Goal: Transaction & Acquisition: Book appointment/travel/reservation

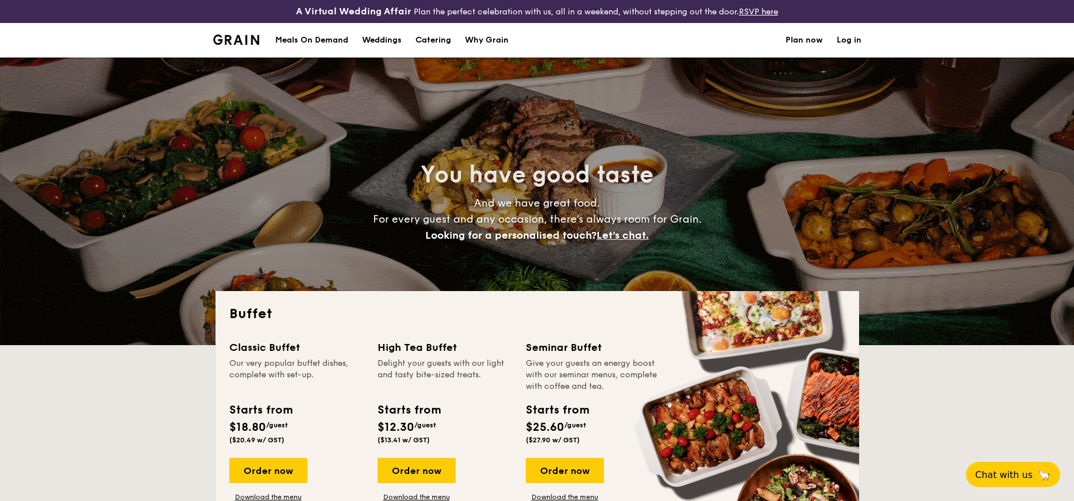
select select
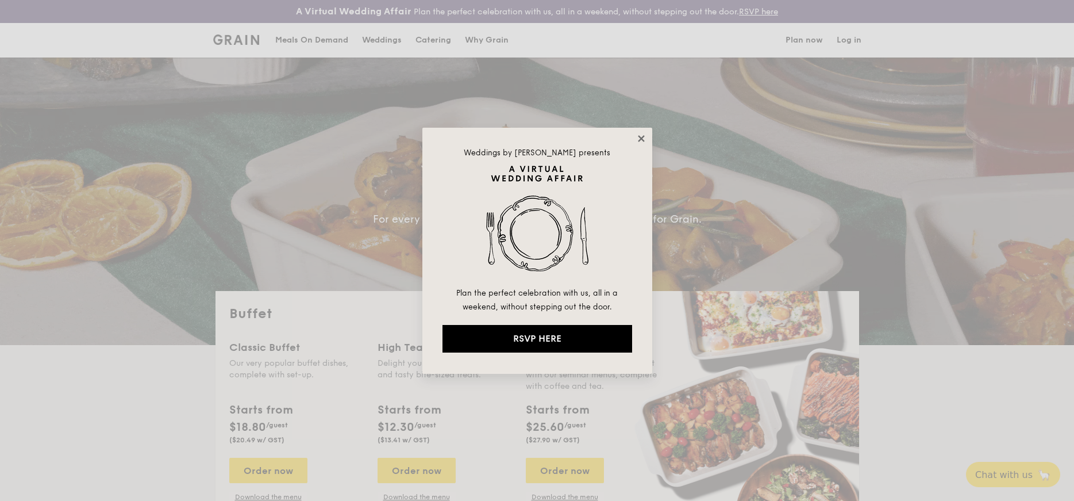
click at [641, 139] on icon at bounding box center [641, 138] width 6 height 6
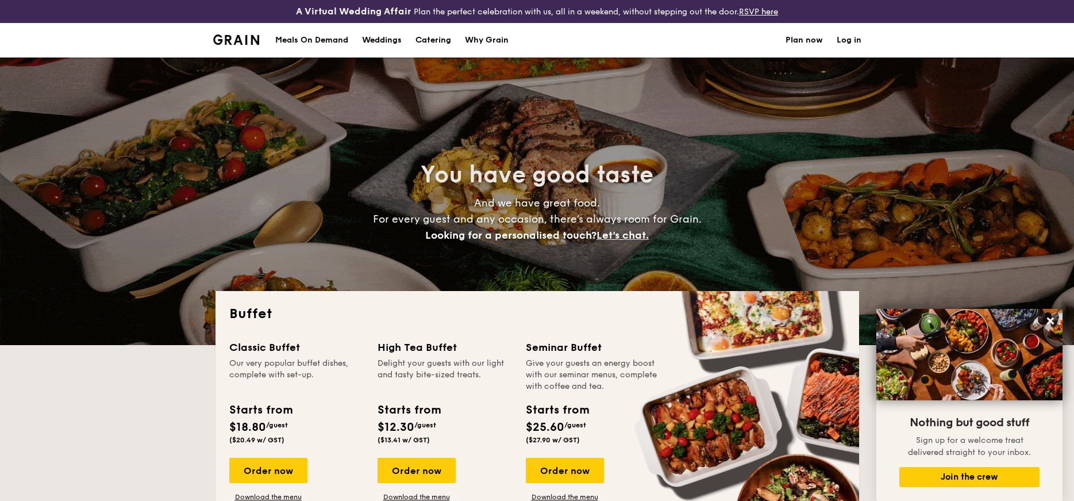
click at [333, 44] on div "Meals On Demand" at bounding box center [311, 40] width 73 height 34
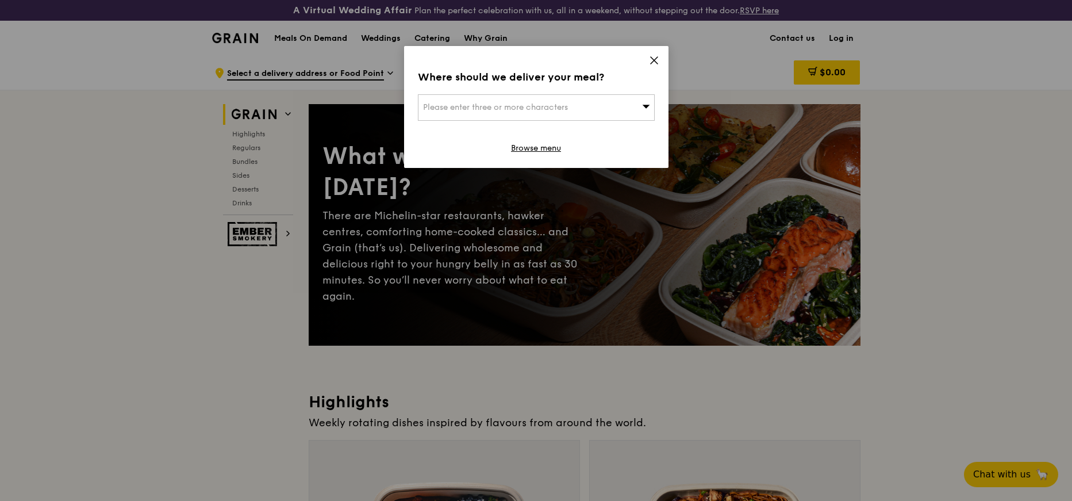
click at [656, 53] on div "Where should we deliver your meal? Please enter three or more characters Browse…" at bounding box center [536, 107] width 264 height 122
click at [656, 66] on span at bounding box center [654, 62] width 10 height 13
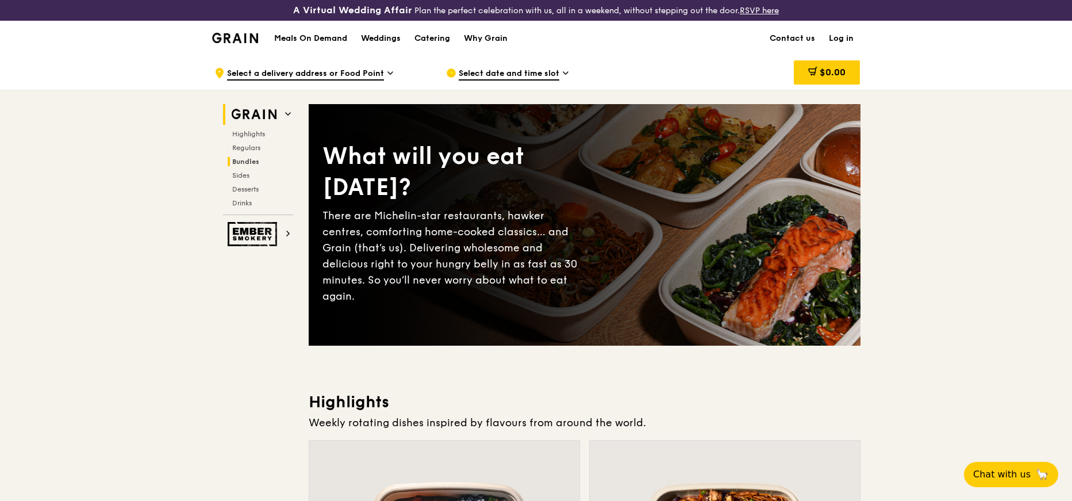
click at [253, 163] on span "Bundles" at bounding box center [245, 161] width 27 height 8
click at [439, 39] on div "Catering" at bounding box center [432, 38] width 36 height 34
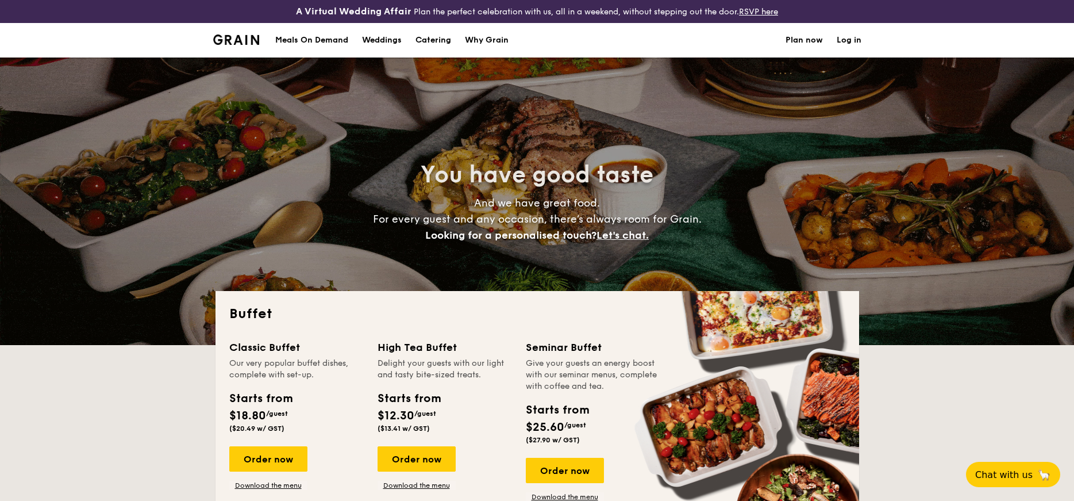
select select
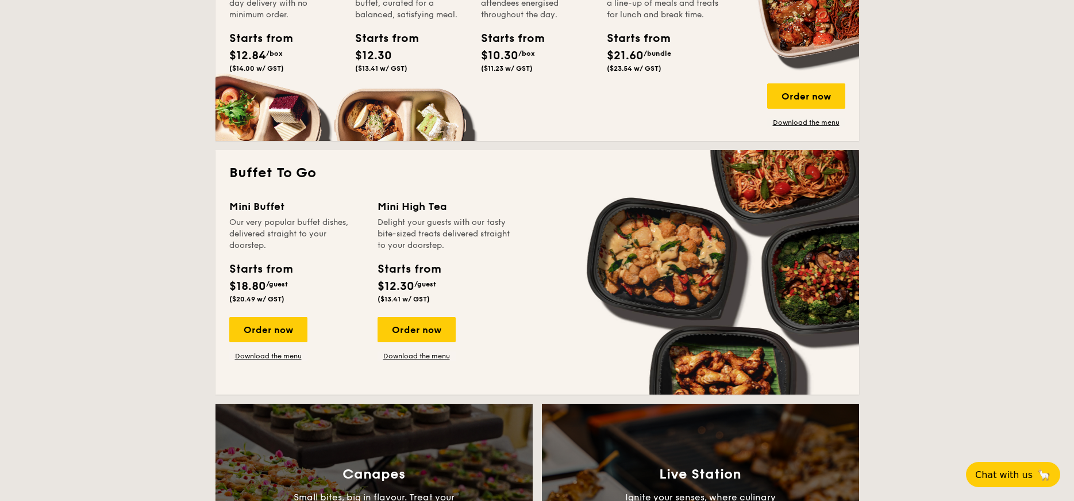
scroll to position [649, 0]
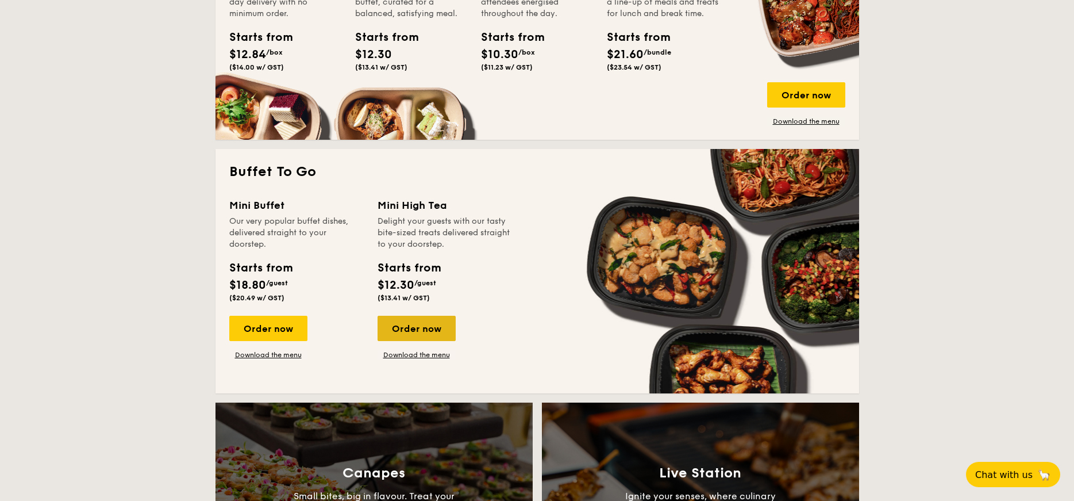
click at [424, 330] on div "Order now" at bounding box center [417, 328] width 78 height 25
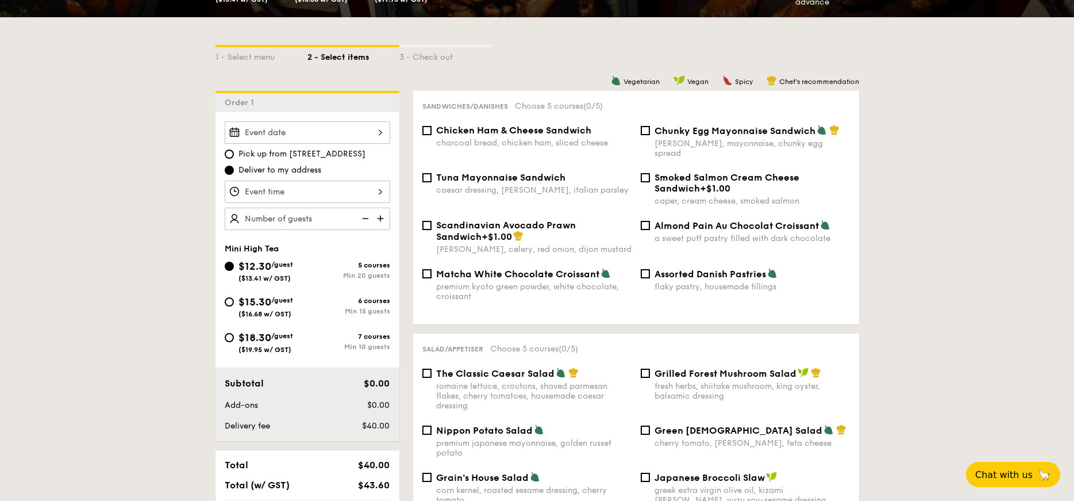
scroll to position [252, 0]
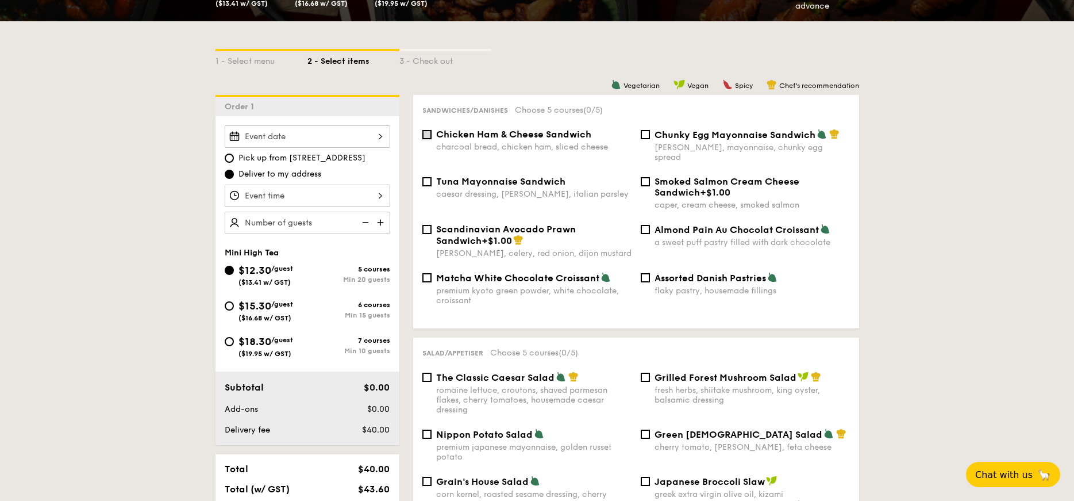
click at [430, 139] on input "Chicken Ham & Cheese Sandwich charcoal bread, chicken ham, sliced cheese" at bounding box center [426, 134] width 9 height 9
checkbox input "true"
click at [437, 176] on span "Tuna Mayonnaise Sandwich" at bounding box center [500, 181] width 129 height 11
click at [432, 177] on input "Tuna Mayonnaise Sandwich caesar dressing, [GEOGRAPHIC_DATA], italian parsley" at bounding box center [426, 181] width 9 height 9
checkbox input "true"
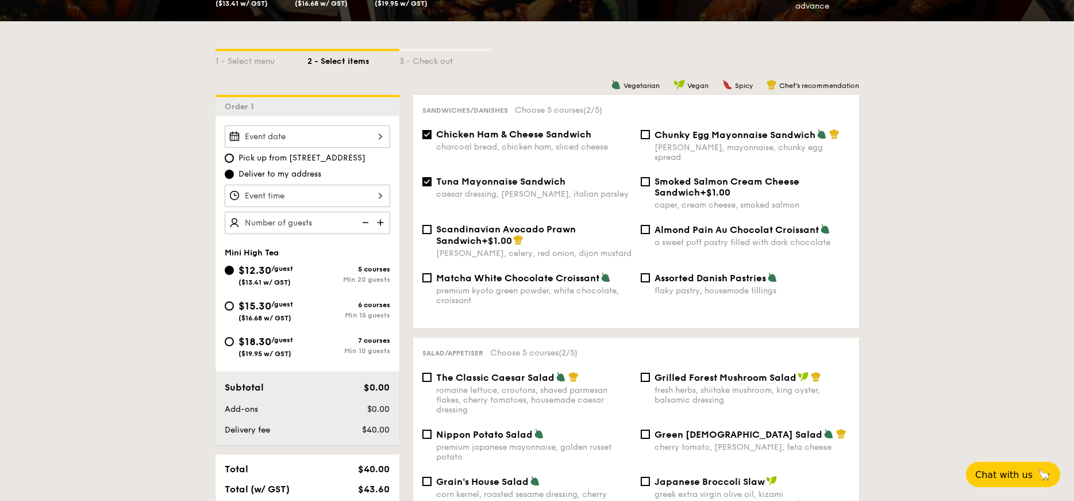
click at [563, 274] on div "Matcha White Chocolate Croissant premium kyoto green powder, white chocolate, c…" at bounding box center [533, 288] width 195 height 33
click at [432, 274] on input "Matcha White Chocolate Croissant premium kyoto green powder, white chocolate, c…" at bounding box center [426, 277] width 9 height 9
checkbox input "true"
click at [655, 272] on span "Assorted Danish Pastries" at bounding box center [711, 277] width 112 height 11
click at [650, 273] on input "Assorted Danish Pastries flaky pastry, housemade fillings" at bounding box center [645, 277] width 9 height 9
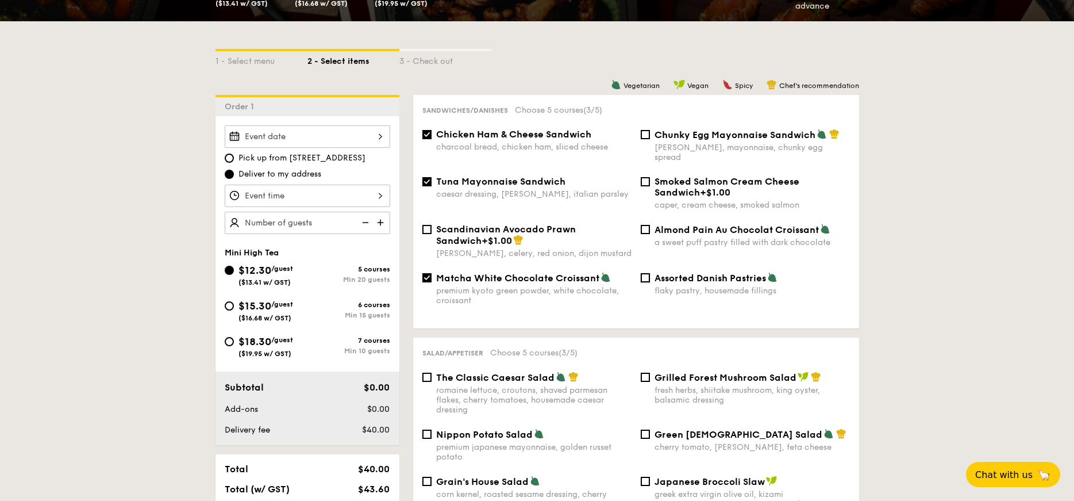
checkbox input "true"
click at [508, 286] on div "premium kyoto green powder, white chocolate, croissant" at bounding box center [533, 296] width 195 height 20
click at [432, 282] on input "Matcha White Chocolate Croissant premium kyoto green powder, white chocolate, c…" at bounding box center [426, 277] width 9 height 9
checkbox input "false"
click at [690, 144] on div "[PERSON_NAME], mayonnaise, chunky egg spread" at bounding box center [752, 153] width 195 height 20
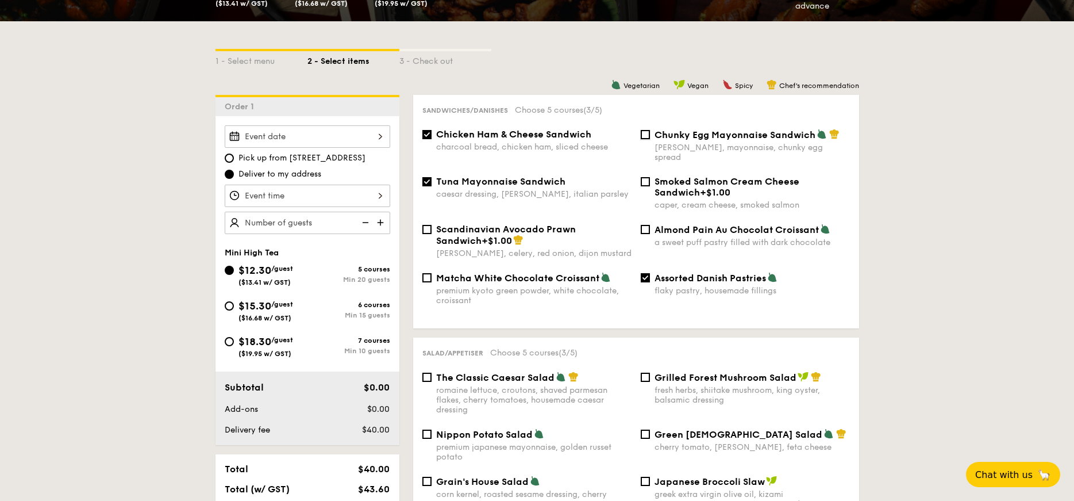
click at [650, 139] on input "Chunky Egg Mayonnaise Sandwich dijon mustard, mayonnaise, chunky egg spread" at bounding box center [645, 134] width 9 height 9
click at [678, 133] on span "Chunky Egg Mayonnaise Sandwich" at bounding box center [735, 134] width 161 height 11
click at [650, 133] on input "Chunky Egg Mayonnaise Sandwich dijon mustard, mayonnaise, chunky egg spread" at bounding box center [645, 134] width 9 height 9
click at [668, 145] on div "[PERSON_NAME], mayonnaise, chunky egg spread" at bounding box center [752, 153] width 195 height 20
click at [650, 139] on input "Chunky Egg Mayonnaise Sandwich dijon mustard, mayonnaise, chunky egg spread" at bounding box center [645, 134] width 9 height 9
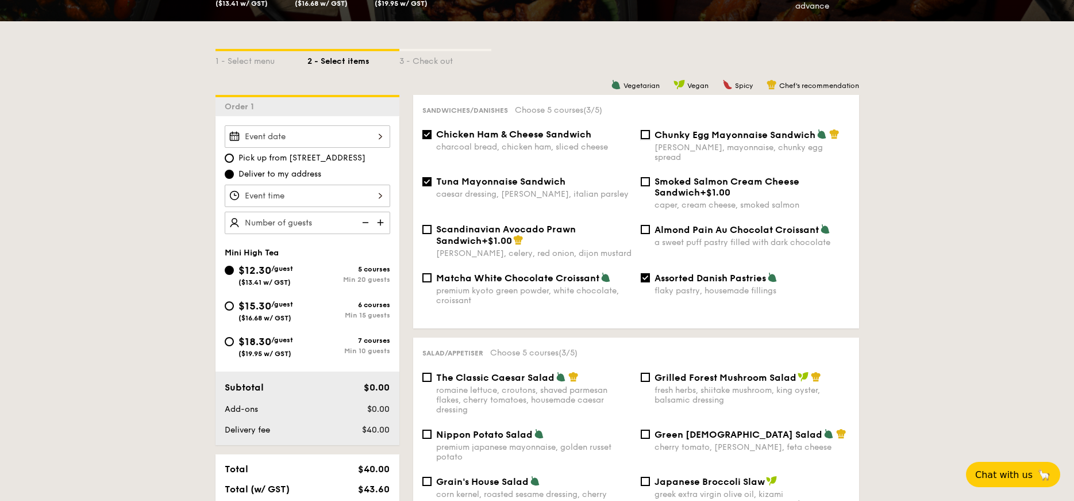
checkbox input "true"
click at [547, 286] on div "premium kyoto green powder, white chocolate, croissant" at bounding box center [533, 296] width 195 height 20
click at [432, 282] on input "Matcha White Chocolate Croissant premium kyoto green powder, white chocolate, c…" at bounding box center [426, 277] width 9 height 9
click at [579, 272] on span "Matcha White Chocolate Croissant" at bounding box center [517, 277] width 163 height 11
click at [432, 273] on input "Matcha White Chocolate Croissant premium kyoto green powder, white chocolate, c…" at bounding box center [426, 277] width 9 height 9
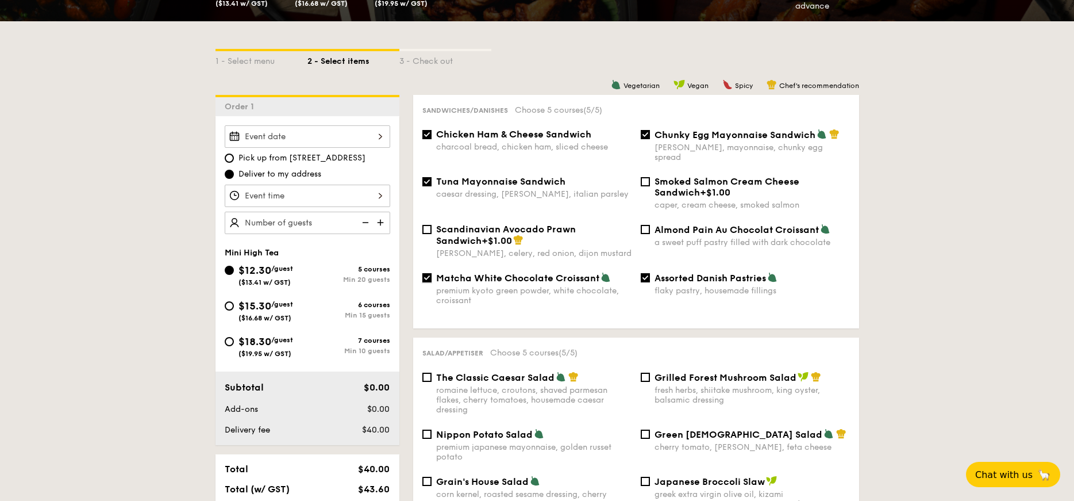
checkbox input "false"
click at [701, 225] on span "Almond Pain Au Chocolat Croissant" at bounding box center [737, 229] width 164 height 11
click at [650, 225] on input "Almond Pain Au Chocolat Croissant a sweet puff pastry filled with dark chocolate" at bounding box center [645, 229] width 9 height 9
checkbox input "true"
click at [675, 290] on div "Matcha White Chocolate Croissant premium kyoto green powder, white chocolate, c…" at bounding box center [636, 295] width 437 height 47
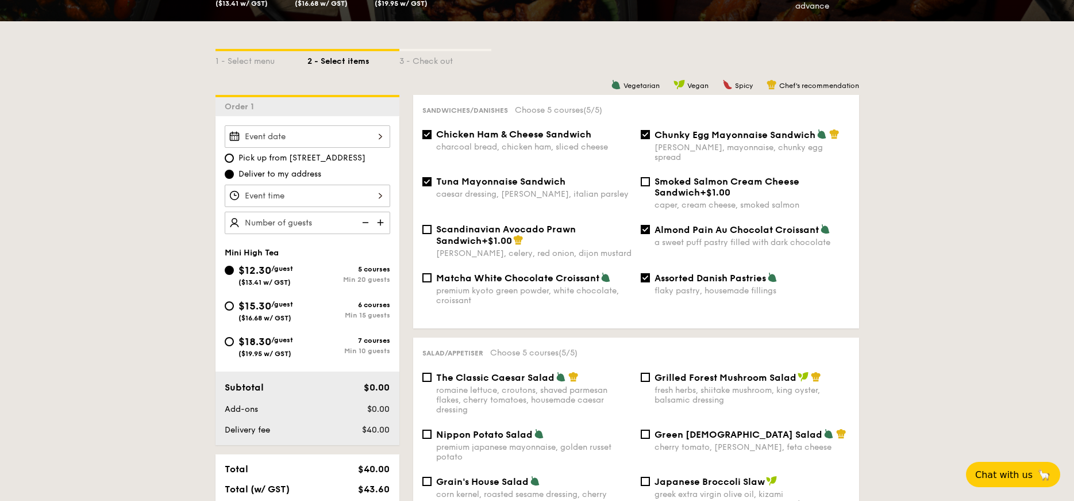
click at [676, 286] on div "flaky pastry, housemade fillings" at bounding box center [752, 291] width 195 height 10
click at [650, 280] on input "Assorted Danish Pastries flaky pastry, housemade fillings" at bounding box center [645, 277] width 9 height 9
checkbox input "false"
click at [540, 286] on div "premium kyoto green powder, white chocolate, croissant" at bounding box center [533, 296] width 195 height 20
click at [432, 278] on input "Matcha White Chocolate Croissant premium kyoto green powder, white chocolate, c…" at bounding box center [426, 277] width 9 height 9
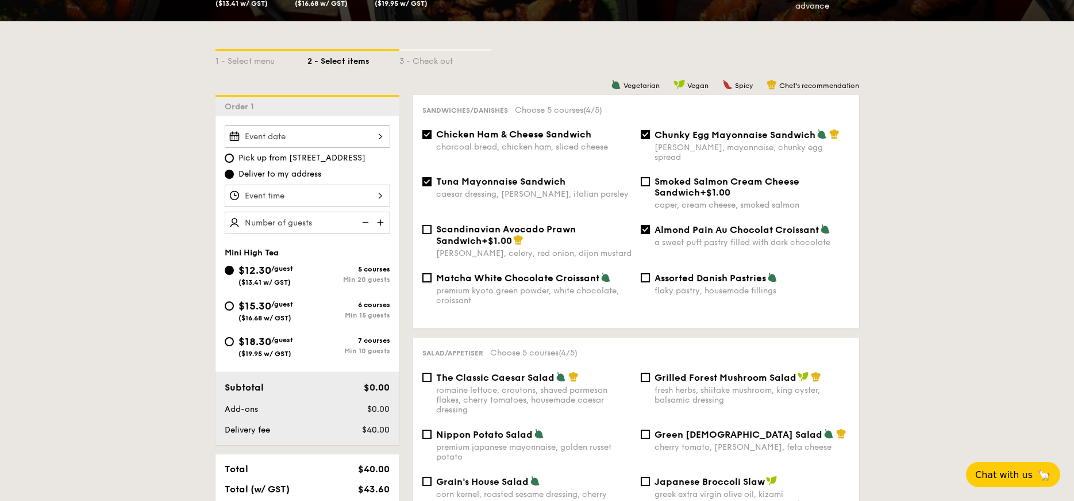
checkbox input "true"
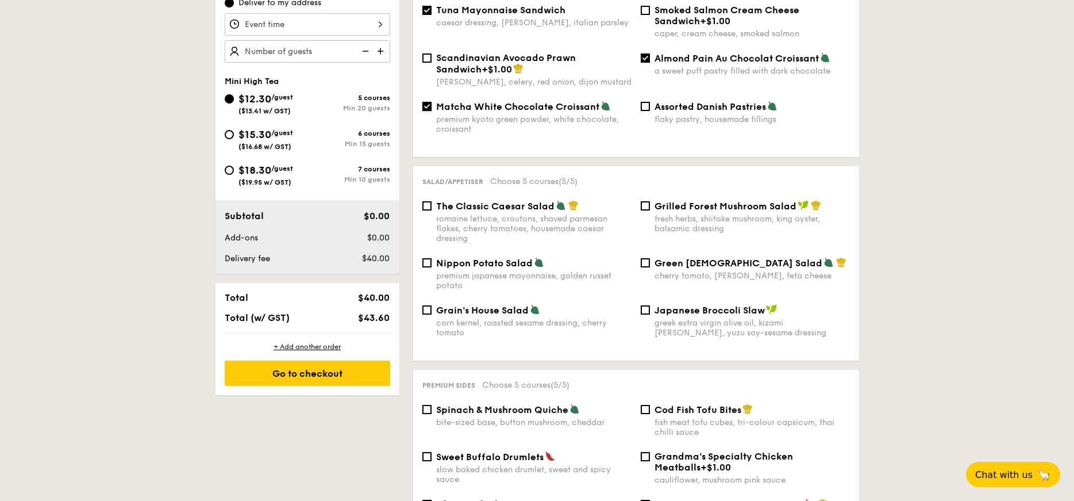
scroll to position [443, 0]
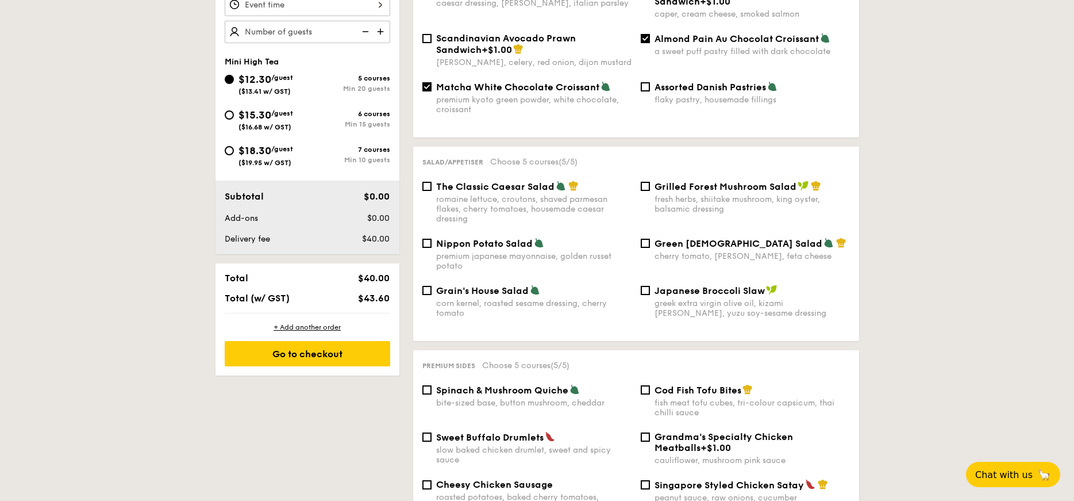
click at [537, 194] on div "romaine lettuce, croutons, shaved parmesan flakes, cherry tomatoes, housemade c…" at bounding box center [533, 208] width 195 height 29
click at [432, 187] on input "The Classic Caesar Salad romaine lettuce, croutons, shaved parmesan flakes, che…" at bounding box center [426, 186] width 9 height 9
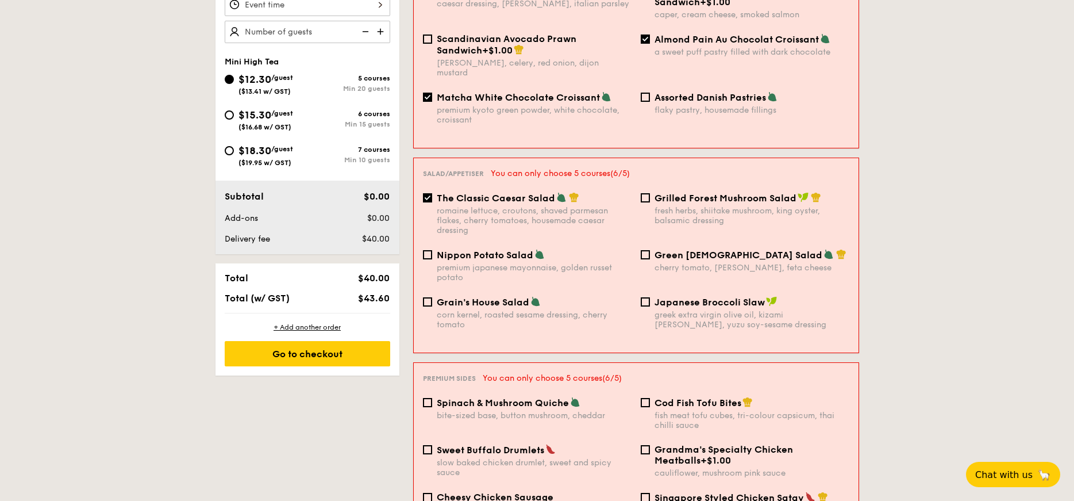
click at [526, 206] on div "romaine lettuce, croutons, shaved parmesan flakes, cherry tomatoes, housemade c…" at bounding box center [534, 220] width 195 height 29
click at [432, 193] on input "The Classic Caesar Salad romaine lettuce, croutons, shaved parmesan flakes, che…" at bounding box center [427, 197] width 9 height 9
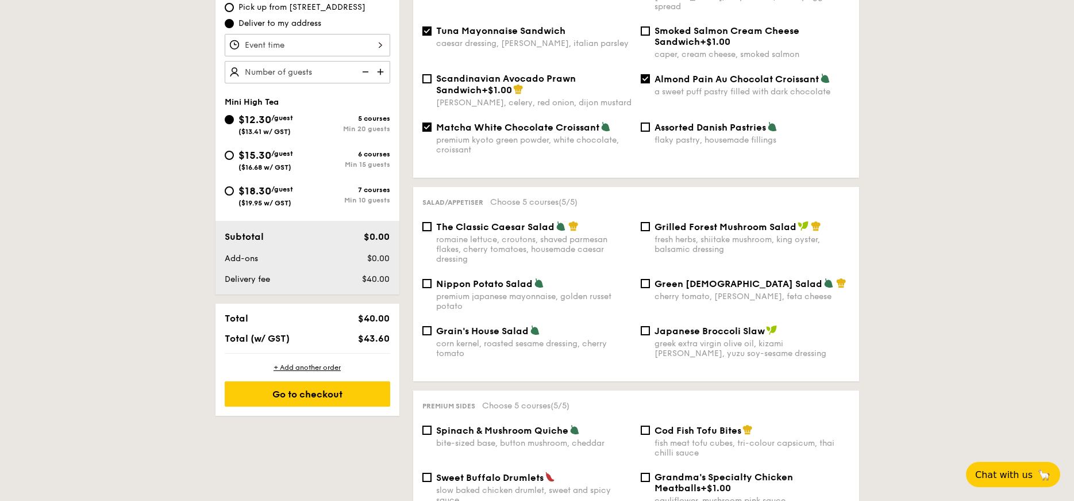
scroll to position [355, 0]
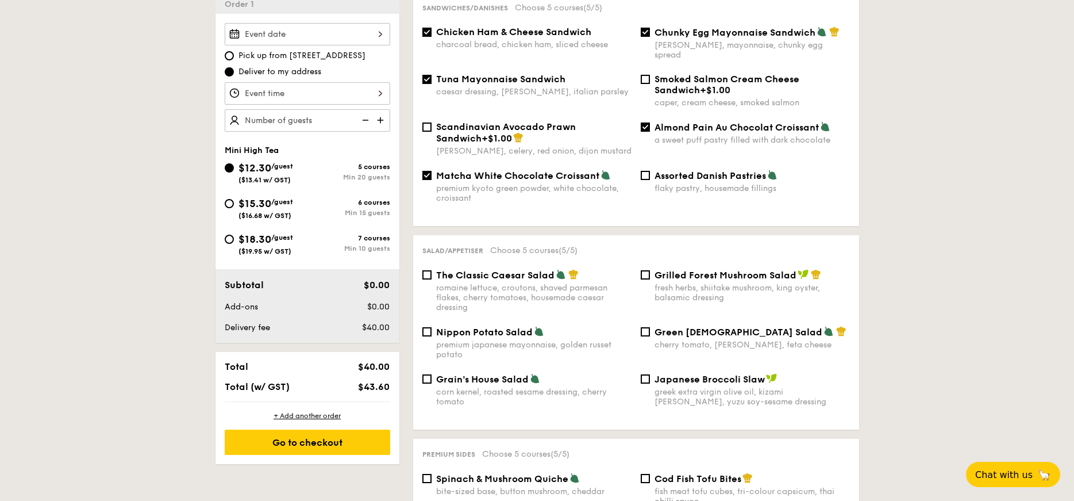
click at [508, 287] on div "romaine lettuce, croutons, shaved parmesan flakes, cherry tomatoes, housemade c…" at bounding box center [533, 297] width 195 height 29
click at [432, 279] on input "The Classic Caesar Salad romaine lettuce, croutons, shaved parmesan flakes, che…" at bounding box center [426, 274] width 9 height 9
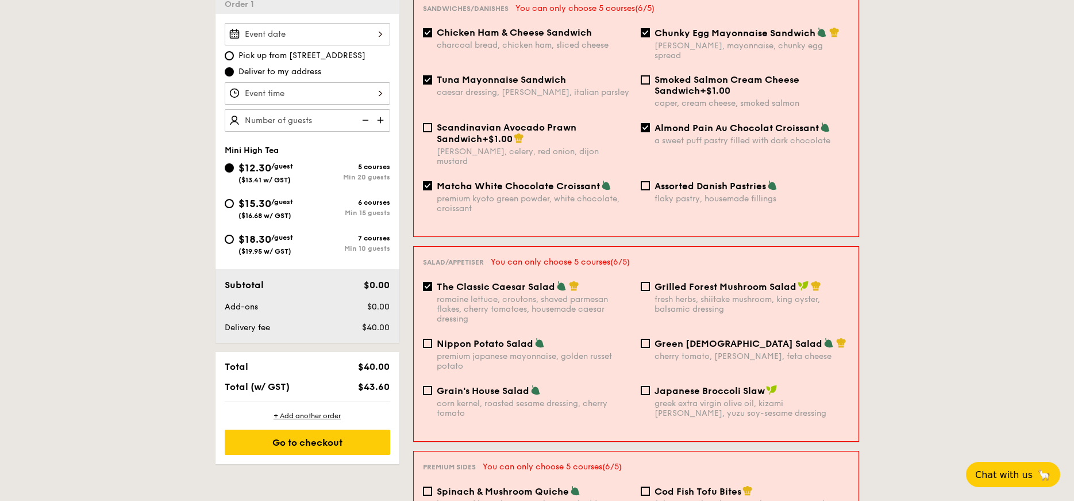
click at [508, 294] on div "romaine lettuce, croutons, shaved parmesan flakes, cherry tomatoes, housemade c…" at bounding box center [534, 308] width 195 height 29
click at [432, 287] on input "The Classic Caesar Salad romaine lettuce, croutons, shaved parmesan flakes, che…" at bounding box center [427, 286] width 9 height 9
checkbox input "false"
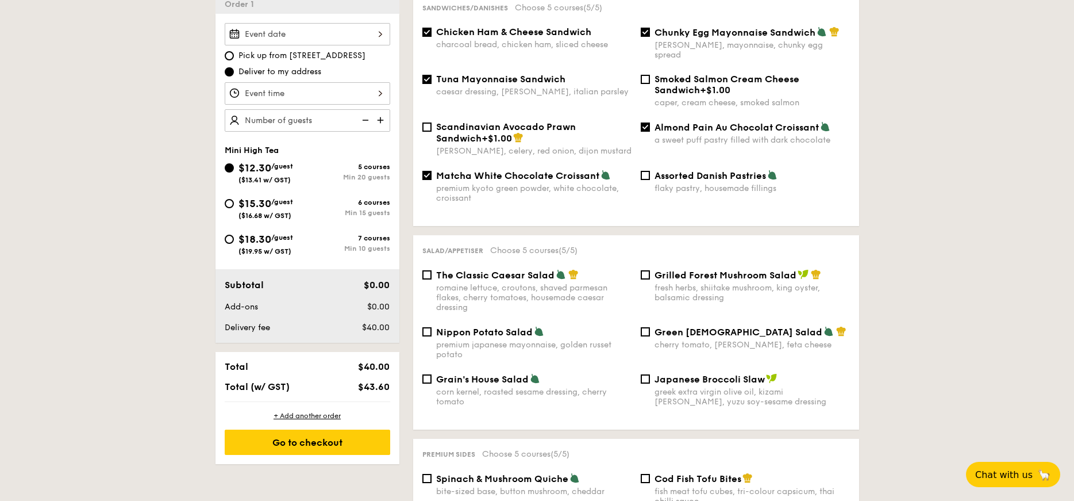
click at [537, 157] on div "Scandinavian Avocado Prawn Sandwich +$1.00 [PERSON_NAME], celery, red onion, di…" at bounding box center [636, 145] width 437 height 48
click at [535, 183] on div "premium kyoto green powder, white chocolate, croissant" at bounding box center [533, 193] width 195 height 20
click at [432, 176] on input "Matcha White Chocolate Croissant premium kyoto green powder, white chocolate, c…" at bounding box center [426, 175] width 9 height 9
click at [535, 183] on div "premium kyoto green powder, white chocolate, croissant" at bounding box center [533, 193] width 195 height 20
click at [432, 176] on input "Matcha White Chocolate Croissant premium kyoto green powder, white chocolate, c…" at bounding box center [426, 175] width 9 height 9
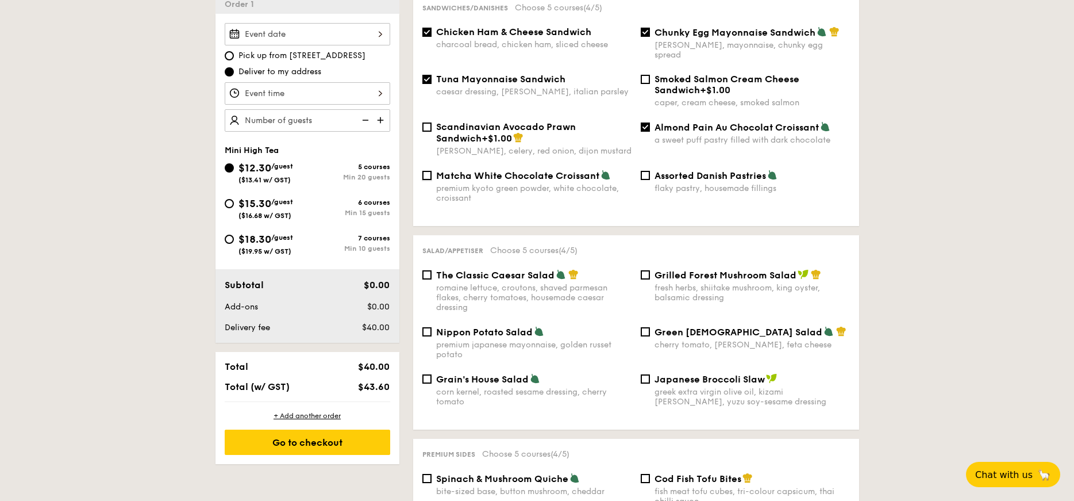
checkbox input "true"
click at [530, 270] on span "The Classic Caesar Salad" at bounding box center [495, 275] width 118 height 11
click at [432, 270] on input "The Classic Caesar Salad romaine lettuce, croutons, shaved parmesan flakes, che…" at bounding box center [426, 274] width 9 height 9
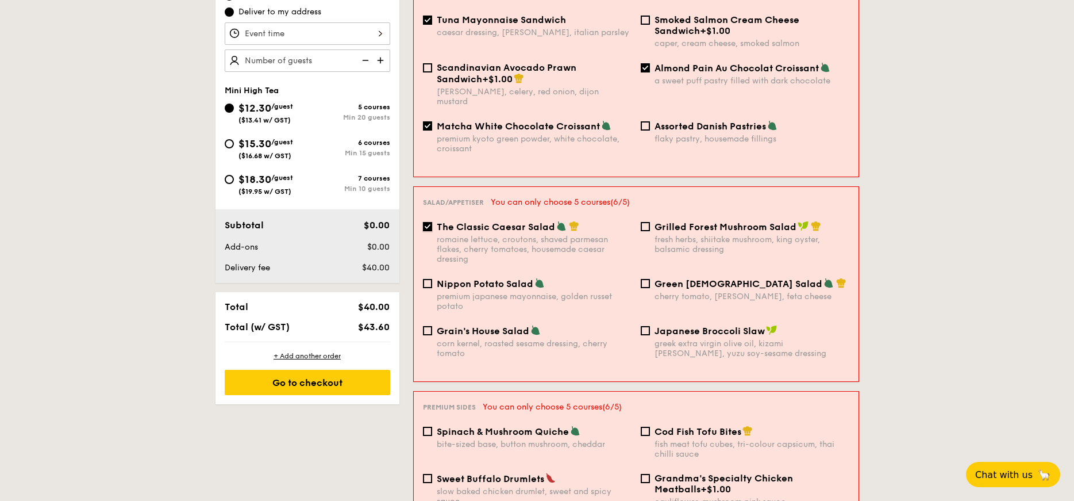
scroll to position [418, 0]
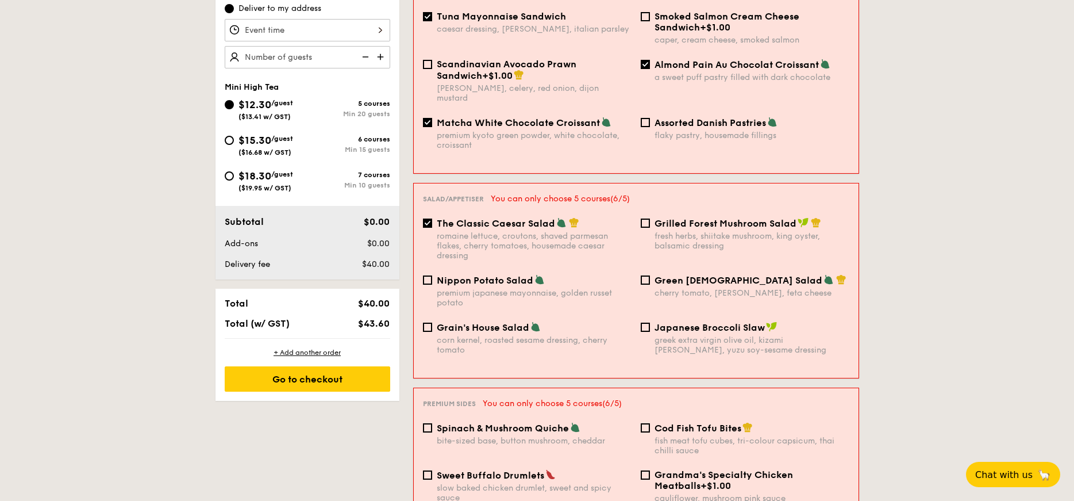
click at [527, 231] on div "romaine lettuce, croutons, shaved parmesan flakes, cherry tomatoes, housemade c…" at bounding box center [534, 245] width 195 height 29
click at [432, 218] on input "The Classic Caesar Salad romaine lettuce, croutons, shaved parmesan flakes, che…" at bounding box center [427, 222] width 9 height 9
checkbox input "false"
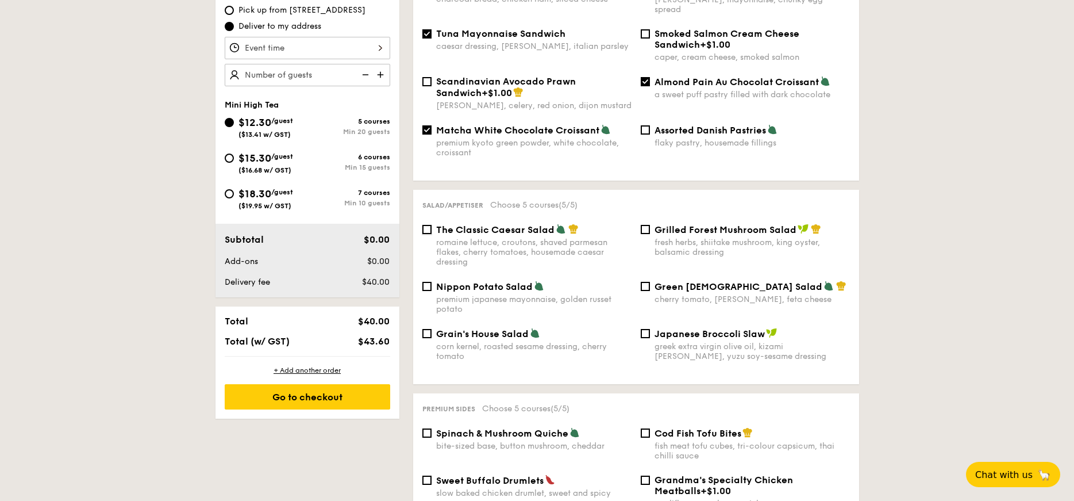
scroll to position [393, 0]
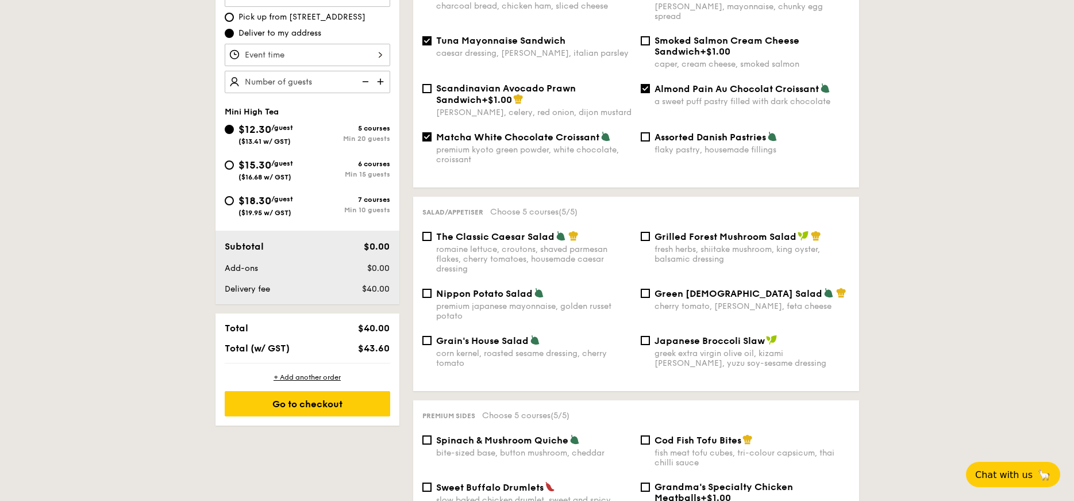
click at [522, 145] on div "premium kyoto green powder, white chocolate, croissant" at bounding box center [533, 155] width 195 height 20
click at [432, 141] on input "Matcha White Chocolate Croissant premium kyoto green powder, white chocolate, c…" at bounding box center [426, 136] width 9 height 9
checkbox input "false"
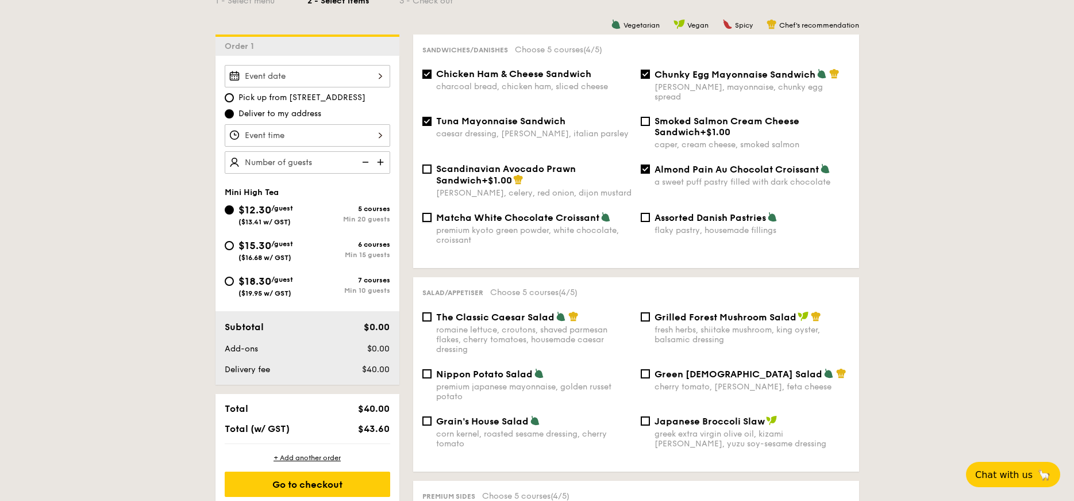
scroll to position [308, 0]
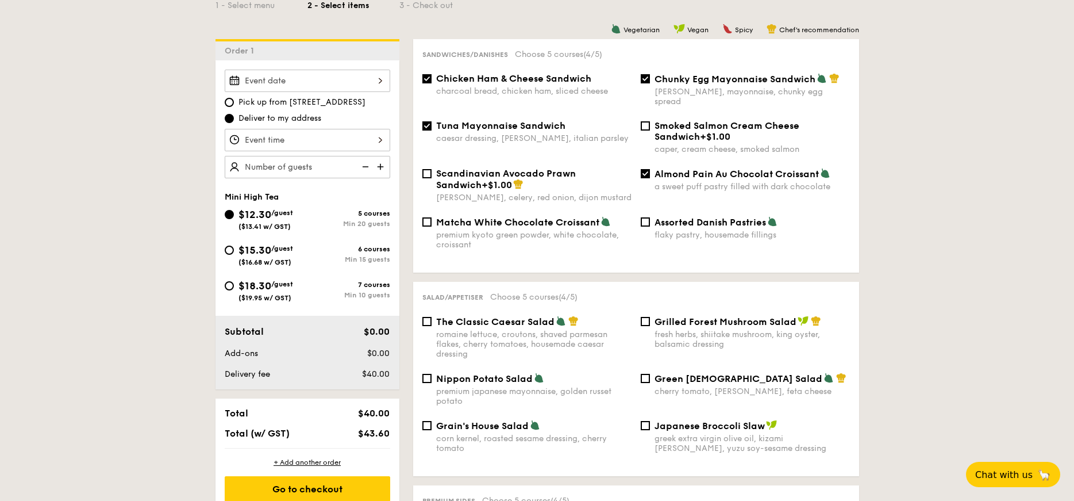
click at [660, 90] on div "[PERSON_NAME], mayonnaise, chunky egg spread" at bounding box center [752, 97] width 195 height 20
click at [650, 83] on input "Chunky Egg Mayonnaise Sandwich dijon mustard, mayonnaise, chunky egg spread" at bounding box center [645, 78] width 9 height 9
checkbox input "false"
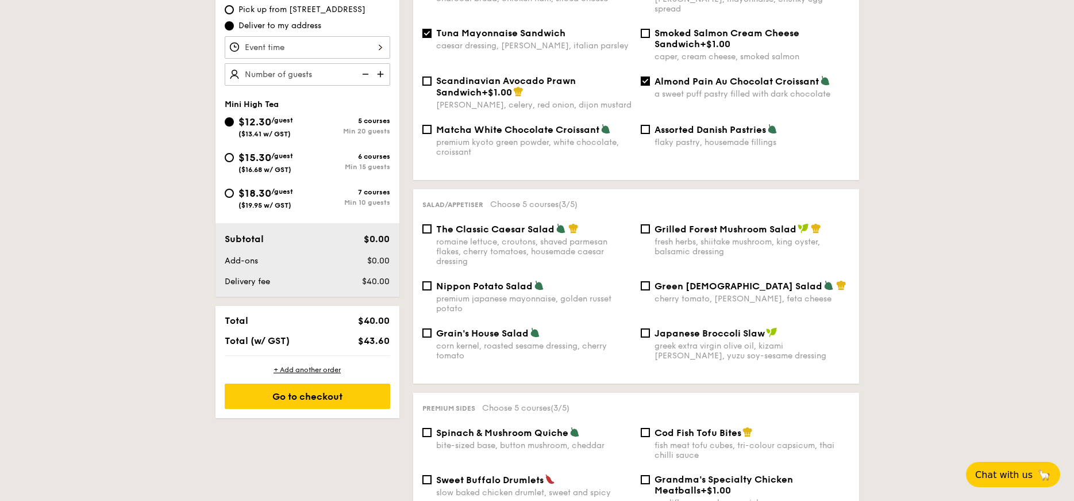
scroll to position [448, 0]
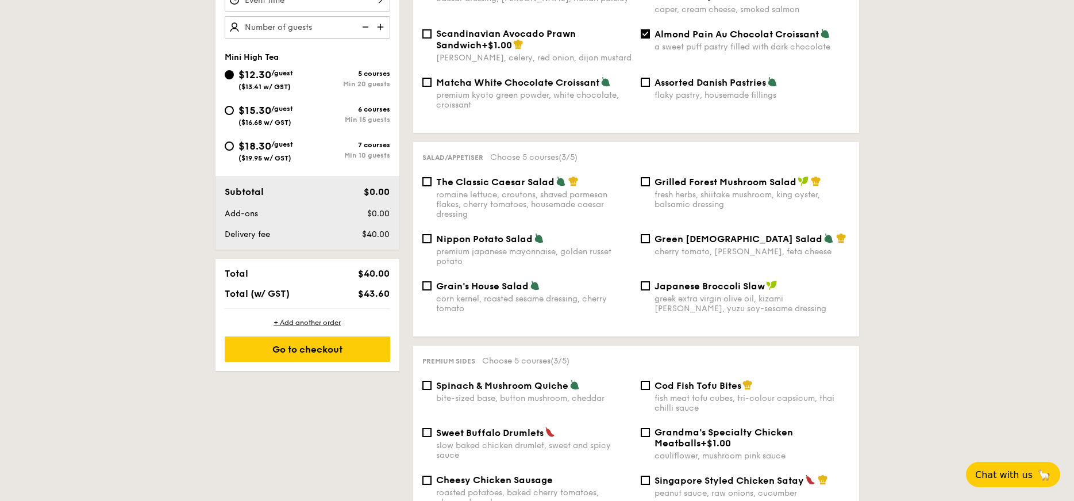
click at [548, 201] on div "romaine lettuce, croutons, shaved parmesan flakes, cherry tomatoes, housemade c…" at bounding box center [533, 204] width 195 height 29
click at [432, 186] on input "The Classic Caesar Salad romaine lettuce, croutons, shaved parmesan flakes, che…" at bounding box center [426, 181] width 9 height 9
checkbox input "true"
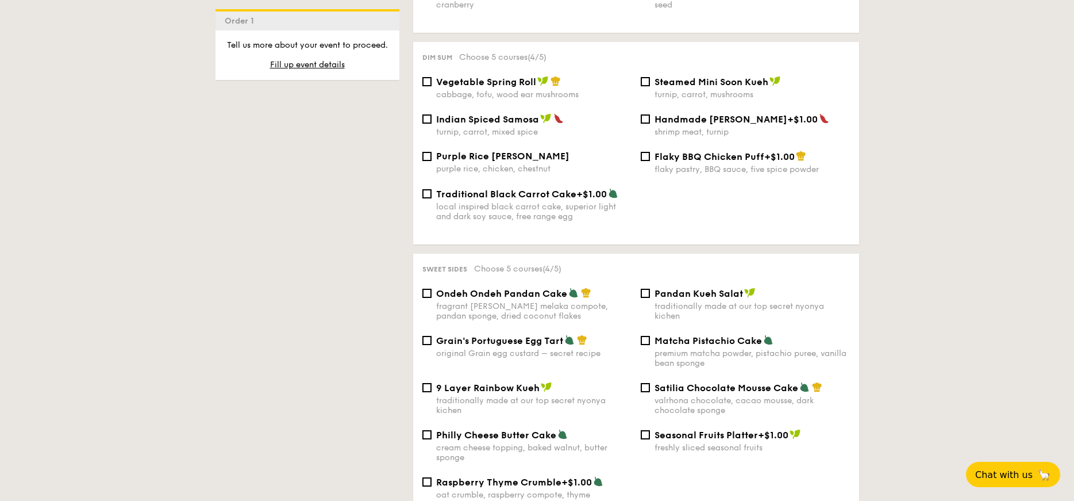
scroll to position [1030, 0]
click at [549, 126] on div "turnip, carrot, mixed spice" at bounding box center [533, 131] width 195 height 10
click at [432, 123] on input "Indian Spiced Samosa turnip, carrot, mixed spice" at bounding box center [426, 118] width 9 height 9
checkbox input "true"
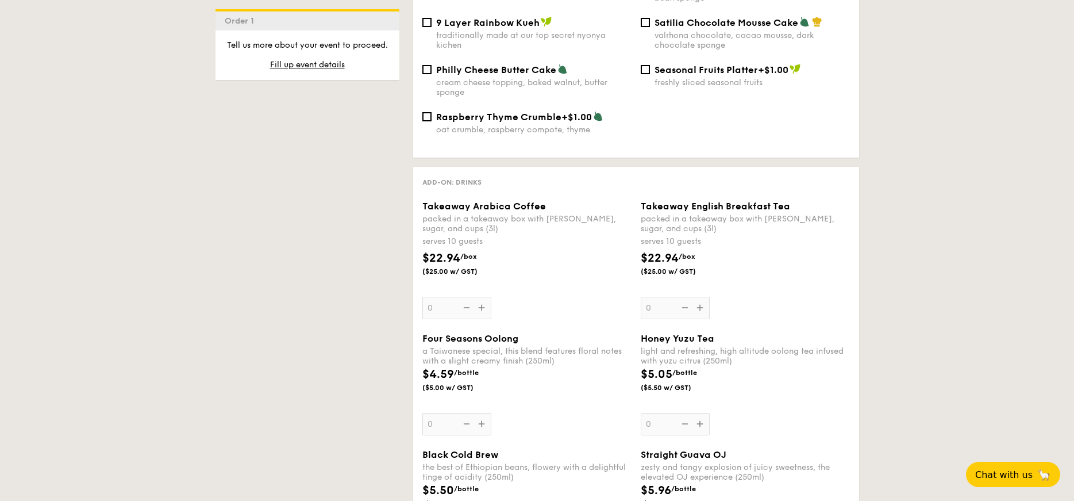
scroll to position [1395, 0]
click at [483, 298] on div "Takeaway Arabica Coffee packed in a takeaway box with [PERSON_NAME], sugar, and…" at bounding box center [526, 259] width 209 height 118
click at [483, 298] on input "0" at bounding box center [456, 307] width 69 height 22
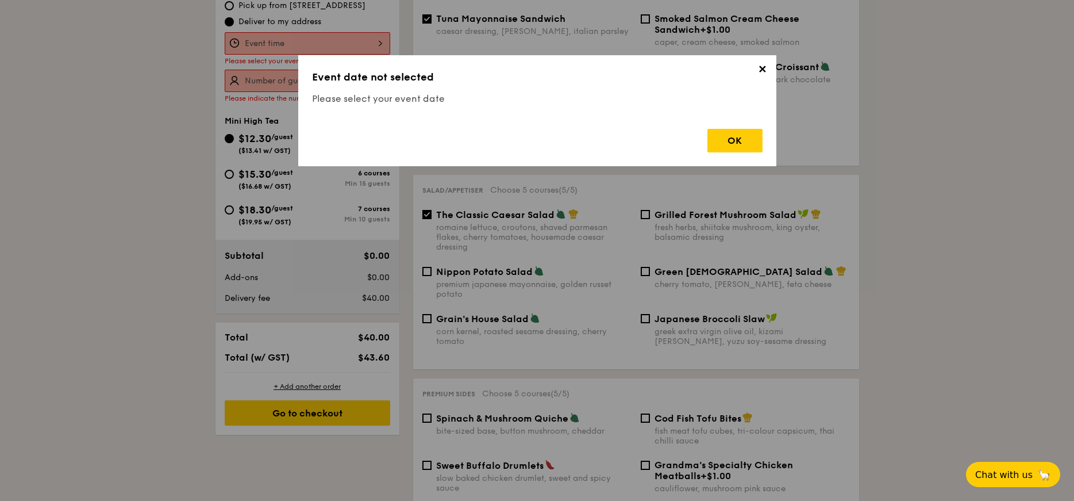
scroll to position [330, 0]
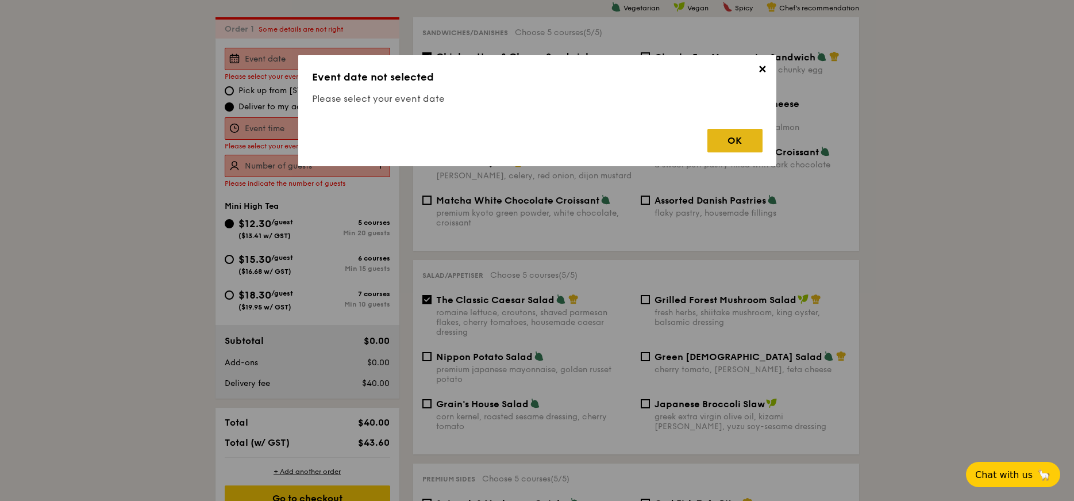
click at [744, 136] on div "OK" at bounding box center [735, 141] width 55 height 24
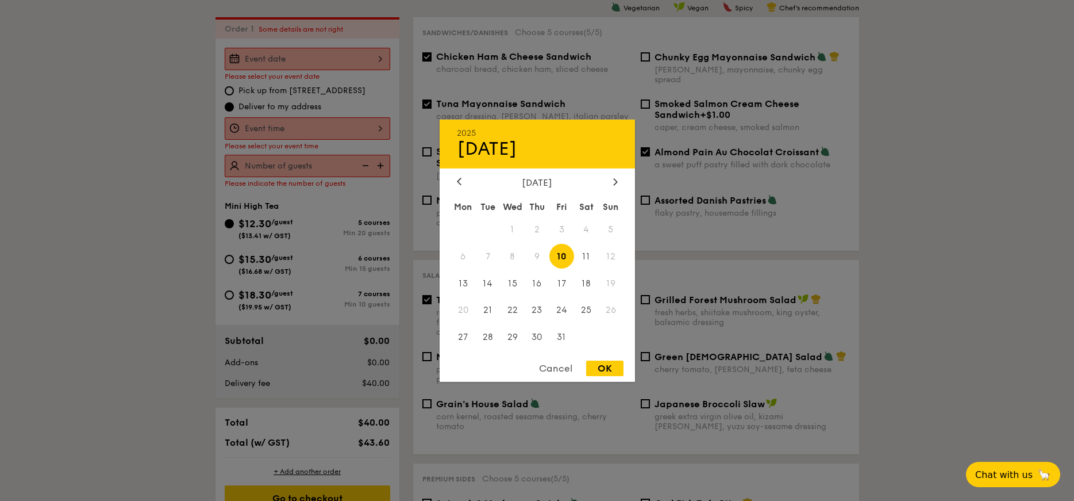
click at [303, 65] on div "2025 Oct [DATE] Tue Wed Thu Fri Sat Sun 1 2 3 4 5 6 7 8 9 10 11 12 13 14 15 16 …" at bounding box center [308, 59] width 166 height 22
click at [614, 181] on icon at bounding box center [615, 181] width 5 height 7
click at [535, 259] on span "6" at bounding box center [537, 256] width 25 height 25
click at [609, 375] on div "OK" at bounding box center [604, 368] width 37 height 16
type input "[DATE]"
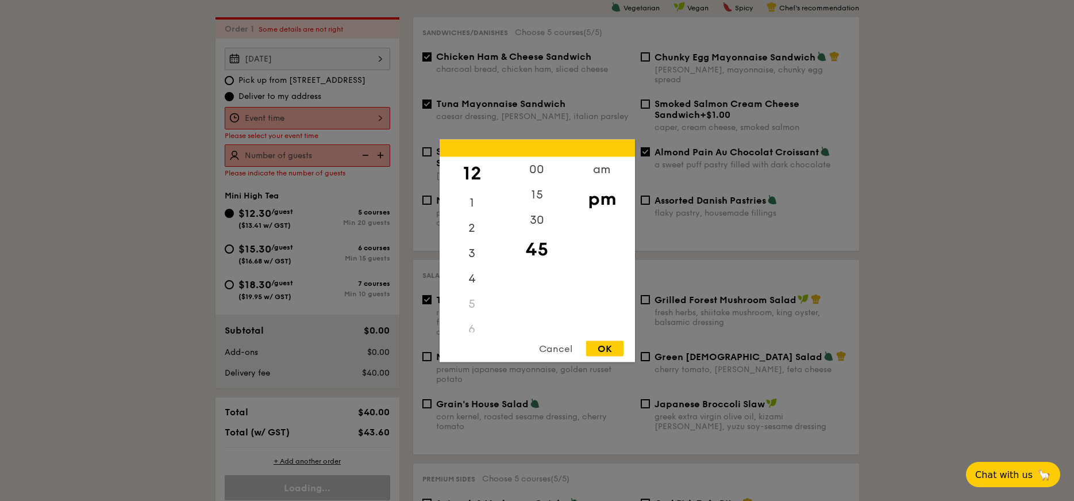
click at [266, 120] on div "12 1 2 3 4 5 6 7 8 9 10 11 00 15 30 45 am pm Cancel OK" at bounding box center [308, 118] width 166 height 22
drag, startPoint x: 472, startPoint y: 214, endPoint x: 475, endPoint y: 250, distance: 36.4
click at [475, 250] on div "12 1 2 3 4 5 6 7 8 9 10 11" at bounding box center [472, 243] width 65 height 175
click at [475, 271] on div "9" at bounding box center [472, 268] width 65 height 25
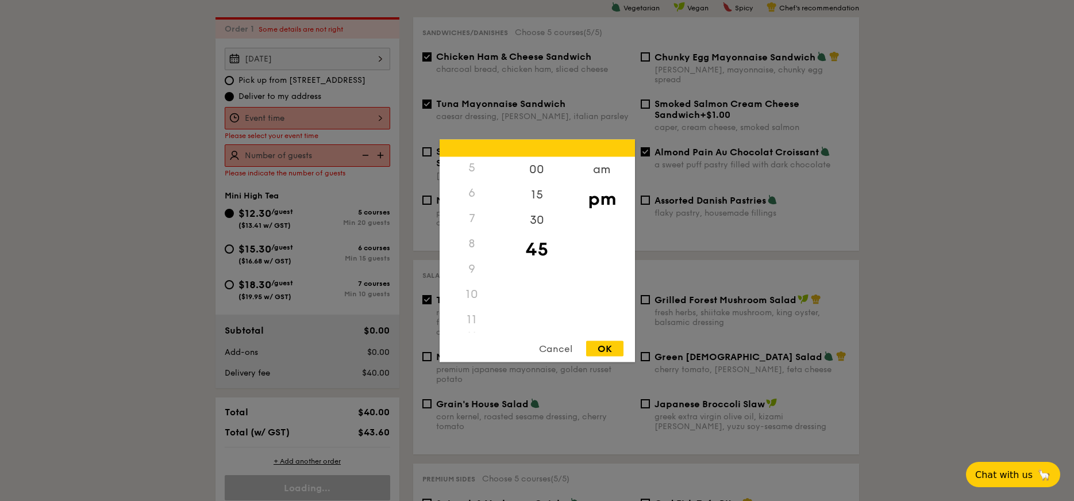
click at [470, 268] on div "9" at bounding box center [472, 268] width 65 height 25
click at [479, 265] on div "9" at bounding box center [472, 268] width 65 height 25
click at [476, 266] on div "9" at bounding box center [472, 268] width 65 height 25
click at [611, 165] on div "am" at bounding box center [602, 172] width 65 height 33
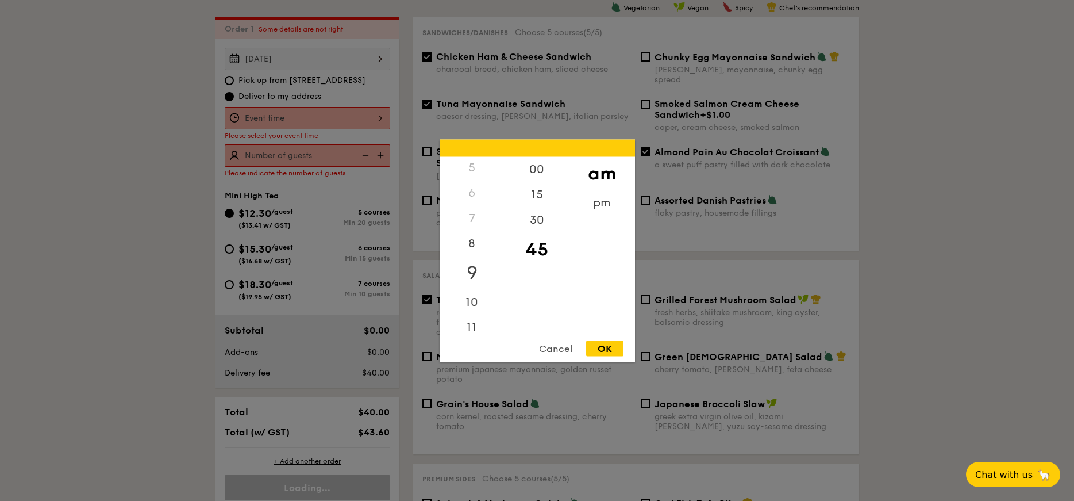
click at [476, 265] on div "9" at bounding box center [472, 272] width 65 height 33
click at [539, 163] on div "00" at bounding box center [537, 172] width 65 height 33
click at [605, 356] on div "Cancel OK" at bounding box center [537, 350] width 195 height 21
click at [606, 350] on div "OK" at bounding box center [604, 348] width 37 height 16
type input "9:00AM"
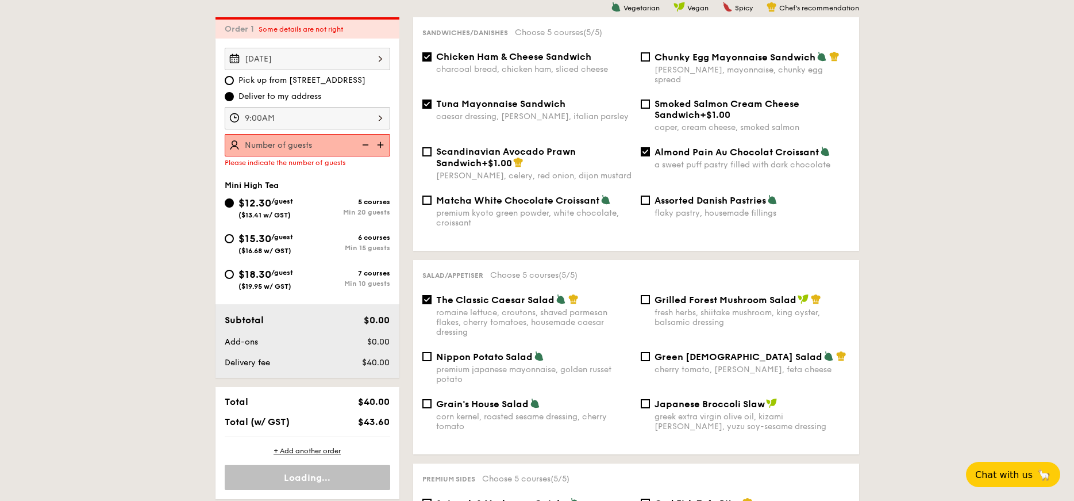
click at [386, 148] on img at bounding box center [381, 145] width 17 height 22
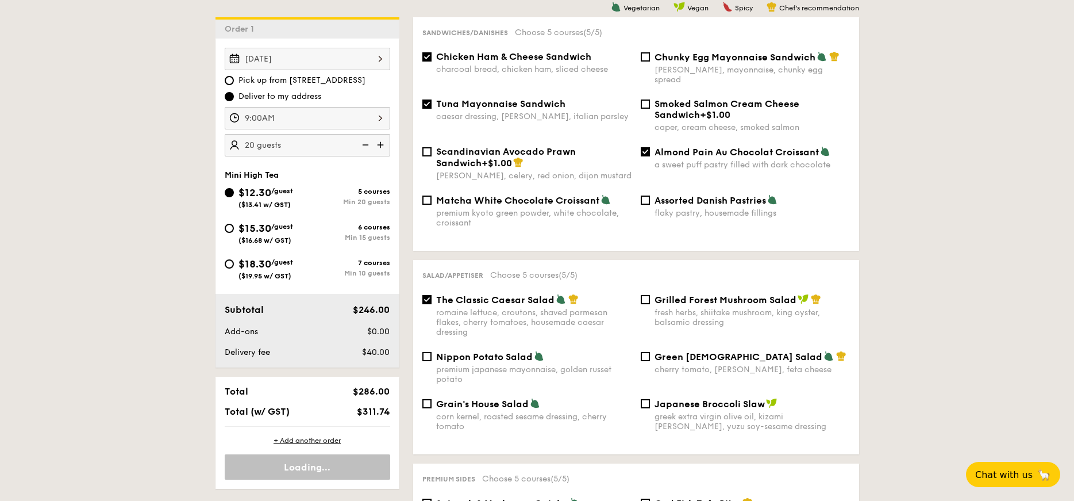
click at [386, 148] on img at bounding box center [381, 145] width 17 height 22
click at [370, 149] on img at bounding box center [364, 145] width 17 height 22
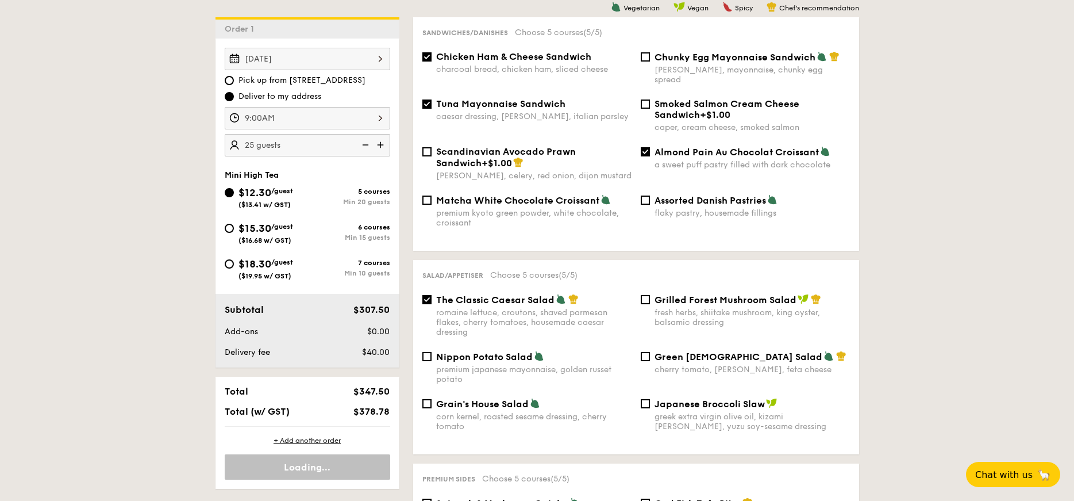
click at [370, 149] on img at bounding box center [364, 145] width 17 height 22
click at [381, 145] on img at bounding box center [381, 145] width 17 height 22
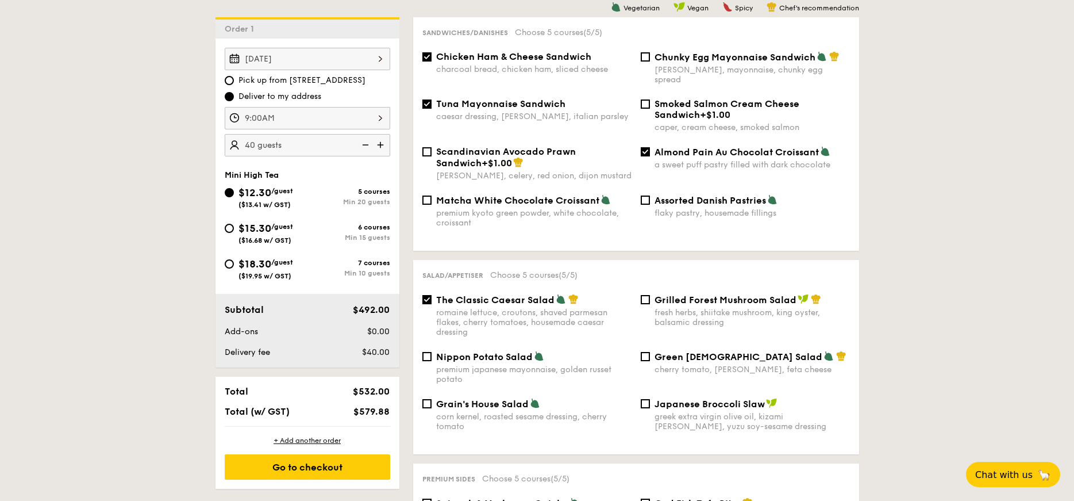
click at [381, 145] on img at bounding box center [381, 145] width 17 height 22
click at [369, 145] on img at bounding box center [364, 145] width 17 height 22
type input "30 guests"
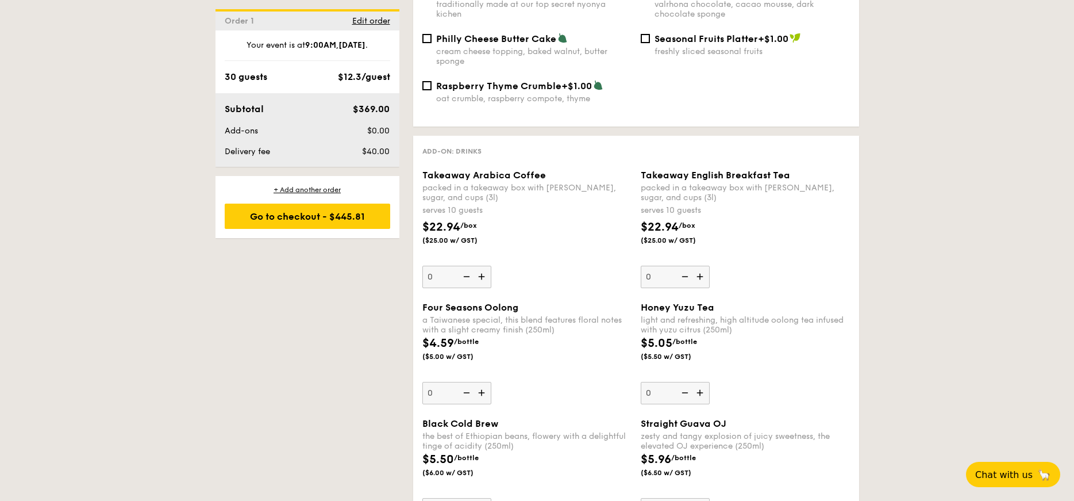
scroll to position [1417, 0]
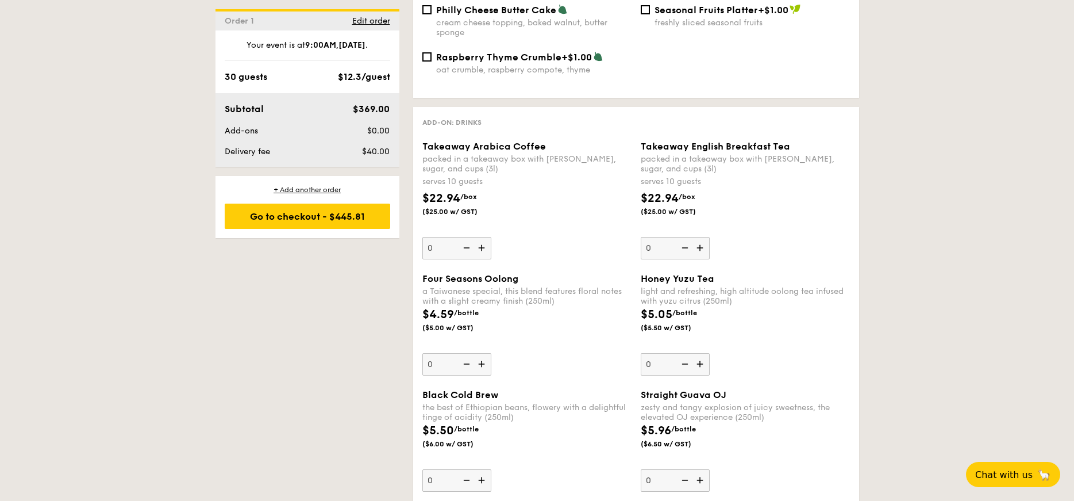
click at [479, 237] on img at bounding box center [482, 248] width 17 height 22
click at [479, 237] on input "0" at bounding box center [456, 248] width 69 height 22
type input "1"
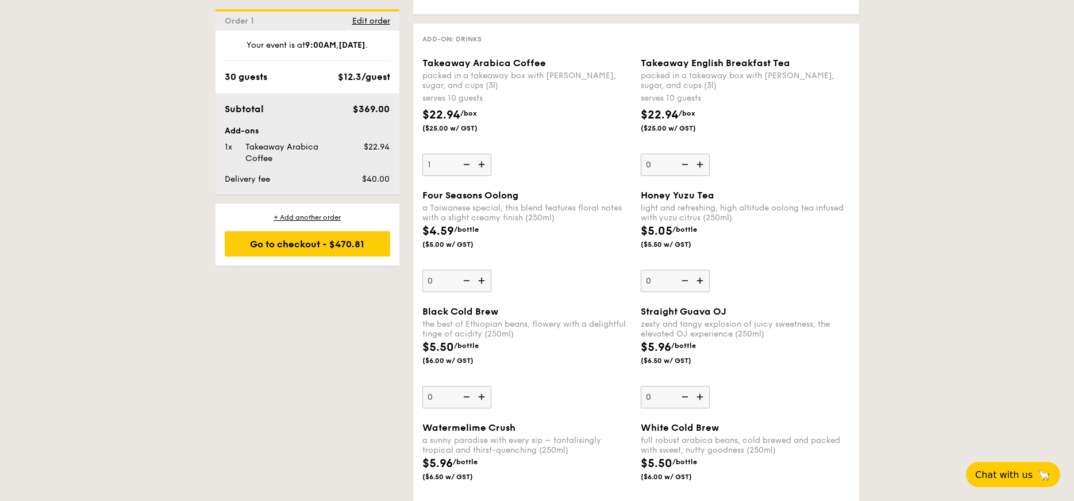
scroll to position [1504, 0]
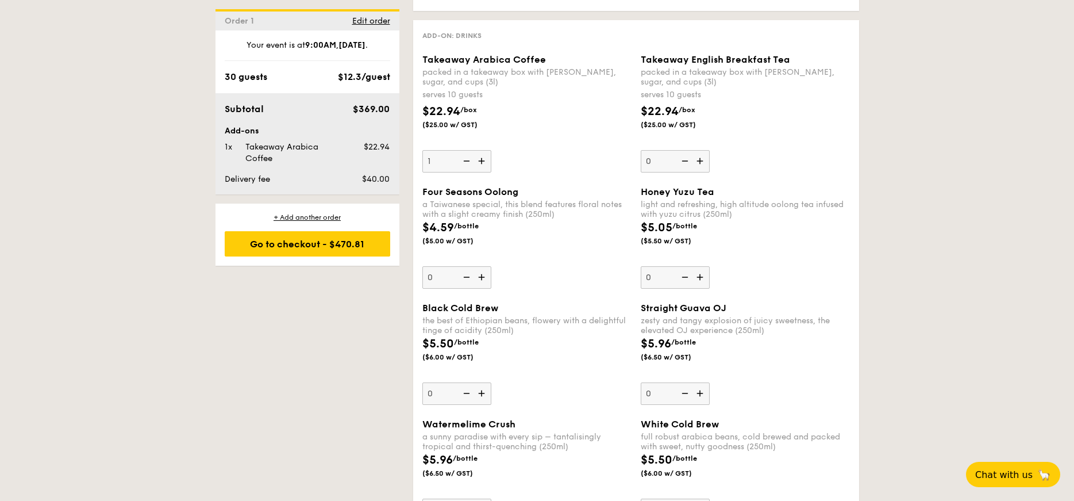
click at [702, 152] on img at bounding box center [701, 161] width 17 height 22
click at [702, 152] on input "0" at bounding box center [675, 161] width 69 height 22
type input "1"
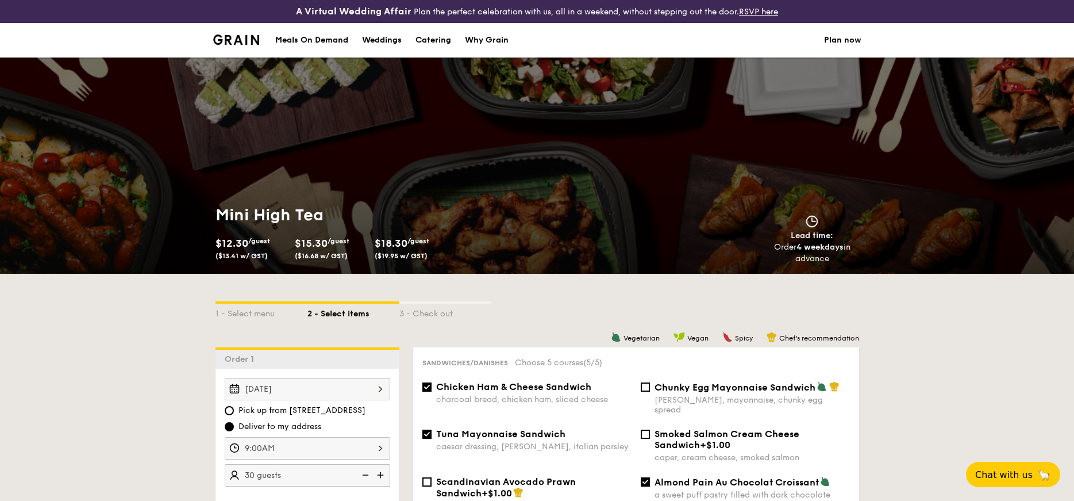
scroll to position [0, 0]
